Goal: Information Seeking & Learning: Learn about a topic

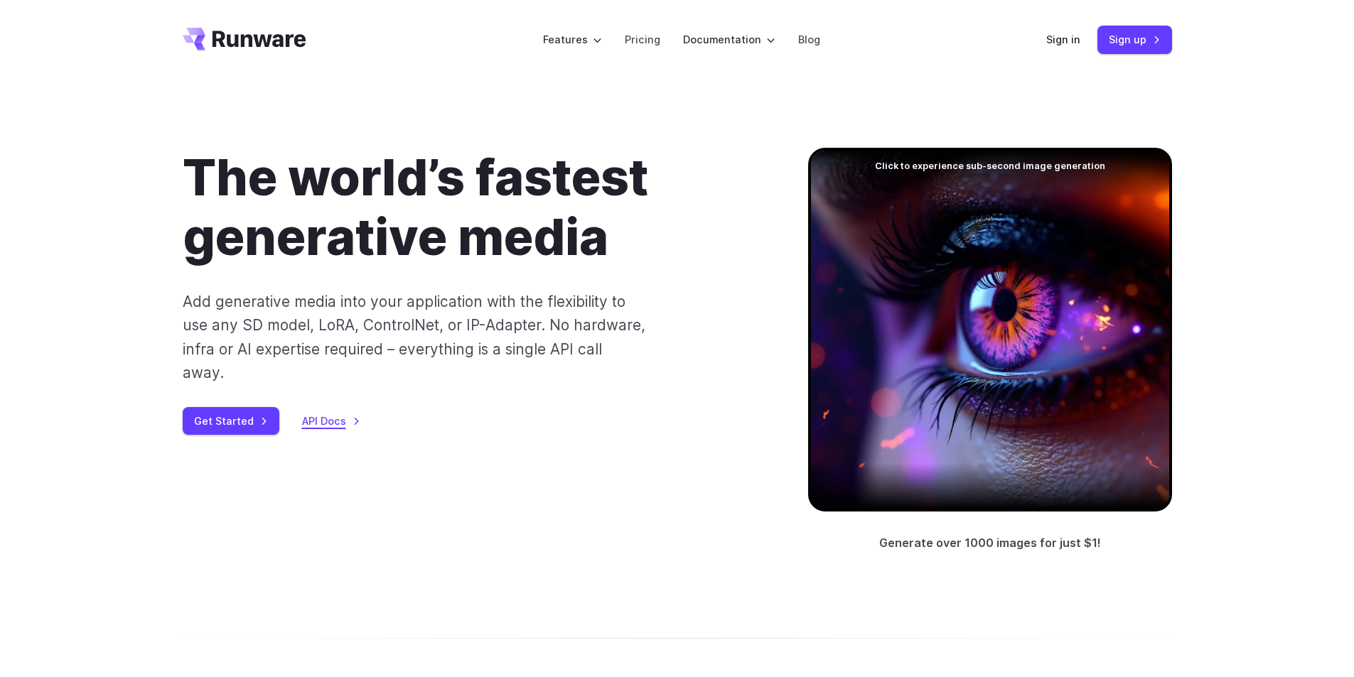
click at [326, 413] on link "API Docs" at bounding box center [331, 421] width 58 height 16
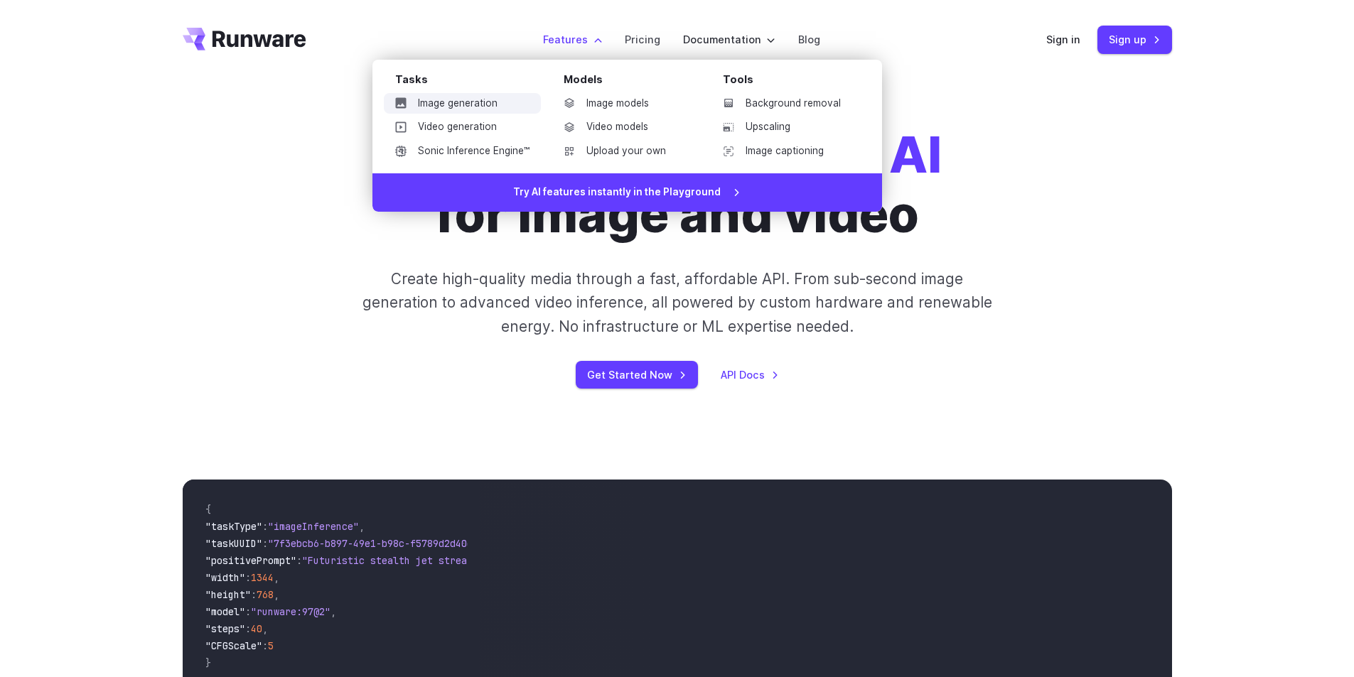
click at [458, 100] on link "Image generation" at bounding box center [462, 103] width 157 height 21
